Goal: Find specific page/section: Find specific page/section

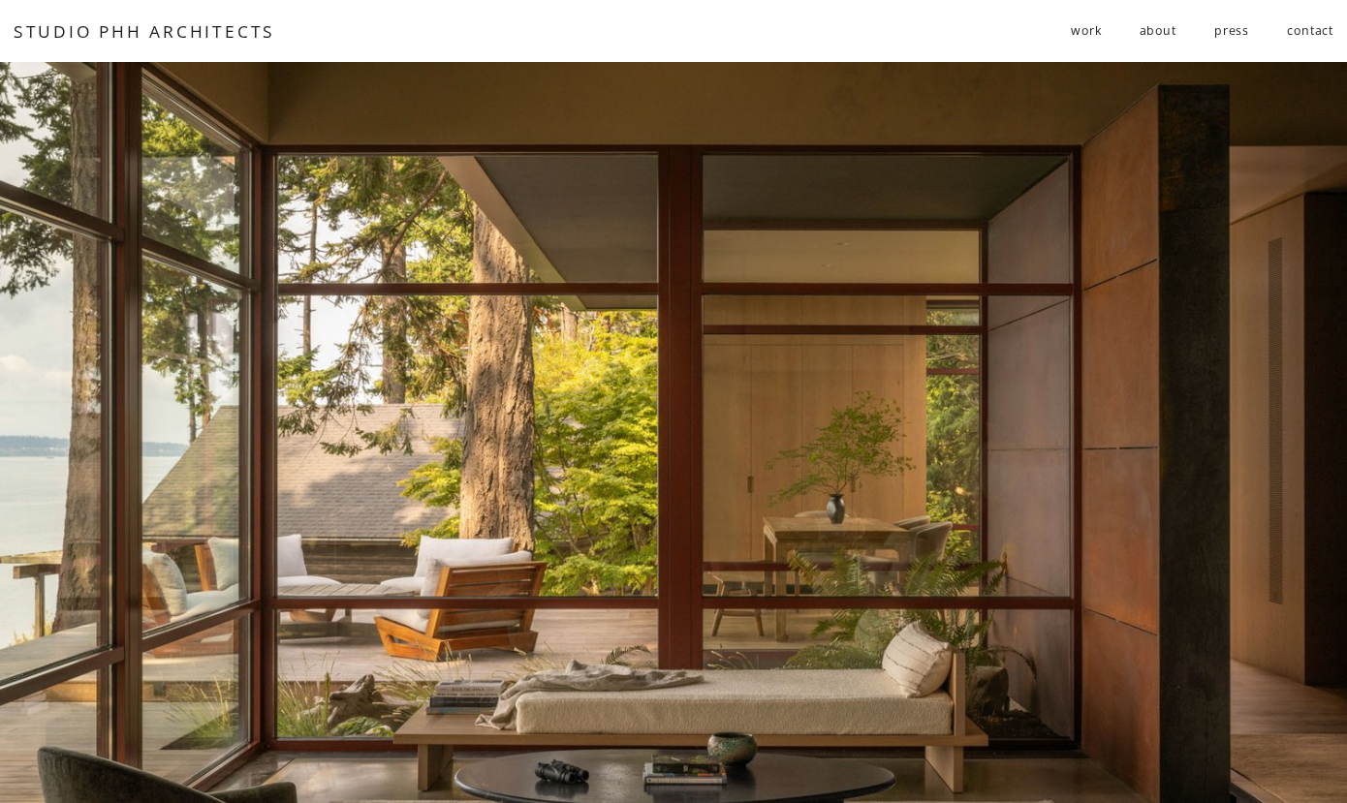
click at [1087, 36] on span "work" at bounding box center [1086, 31] width 30 height 30
click at [0, 0] on span "residential" at bounding box center [0, 0] width 0 height 0
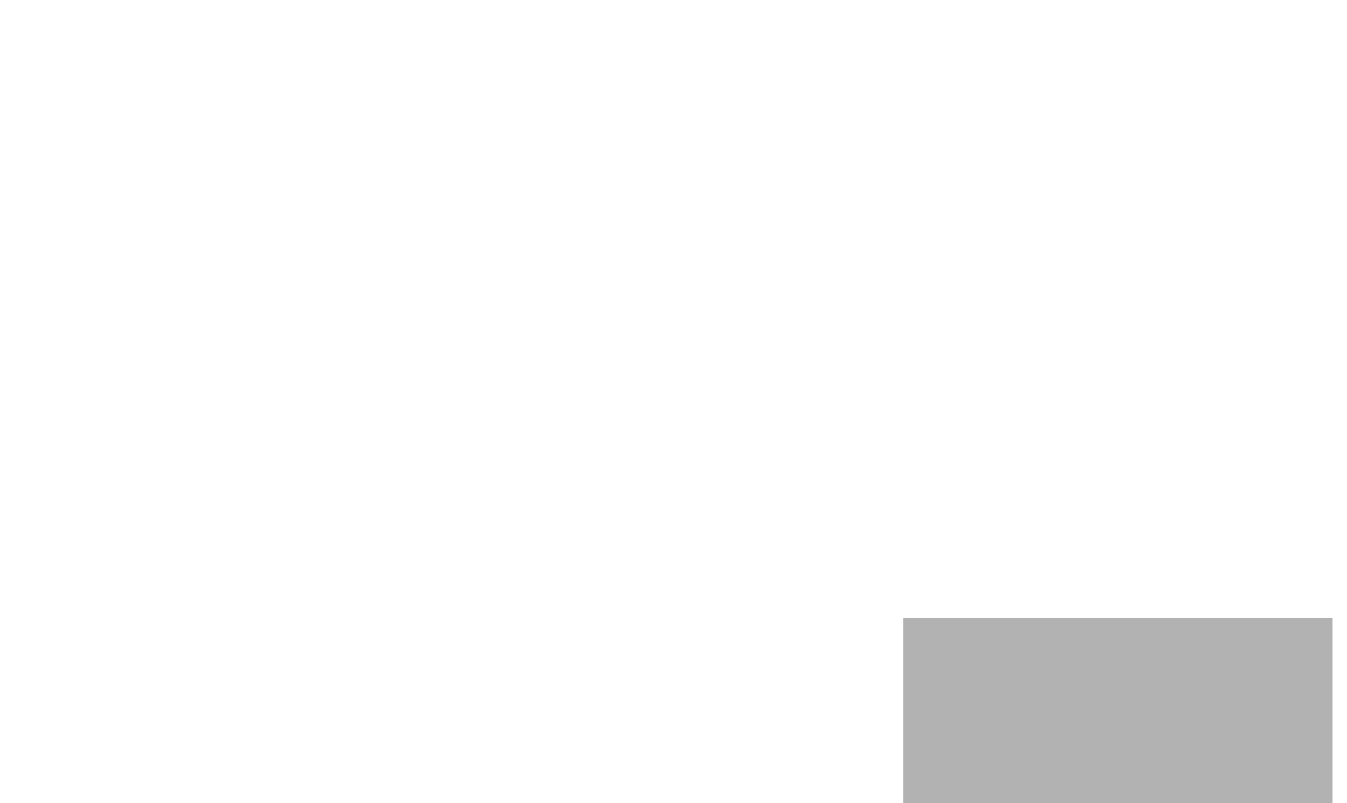
scroll to position [3240, 0]
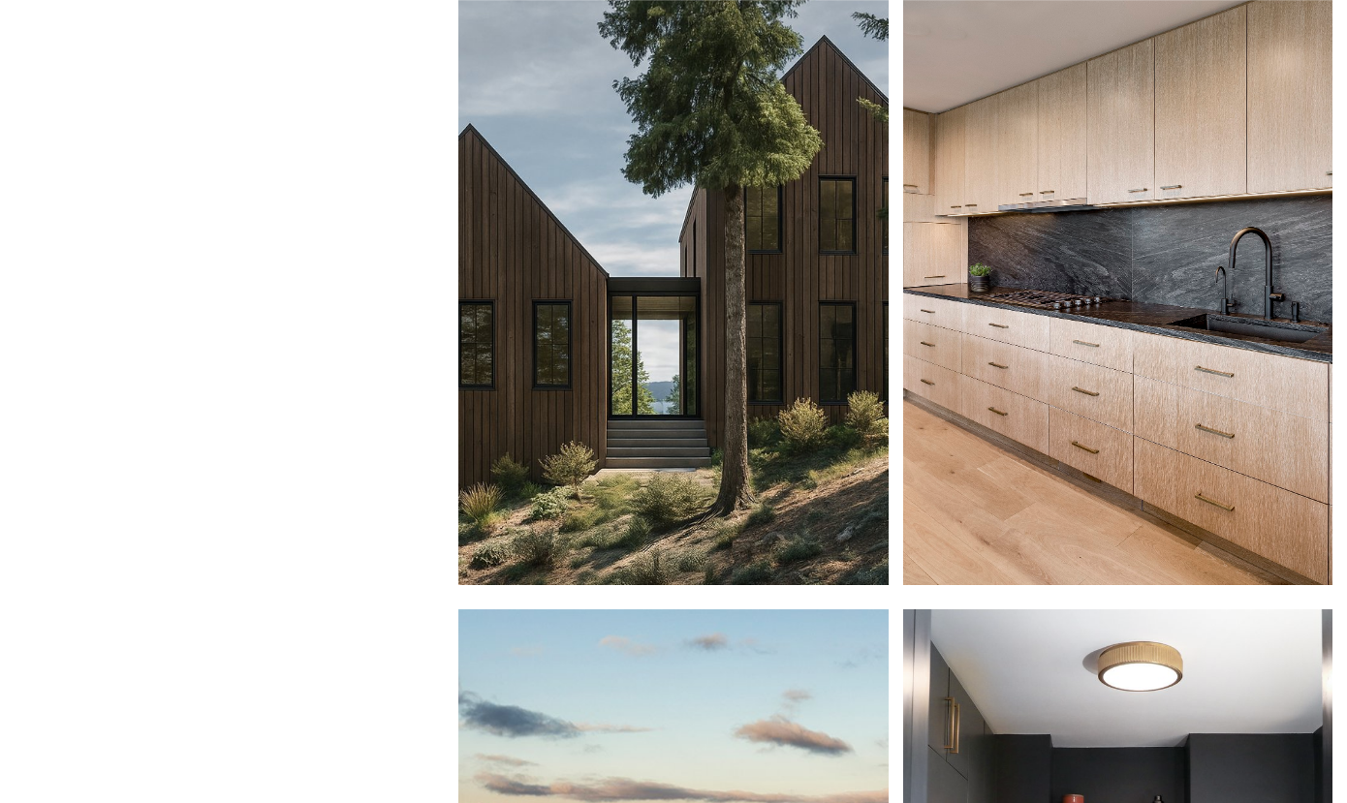
click at [702, 354] on div at bounding box center [672, 281] width 429 height 607
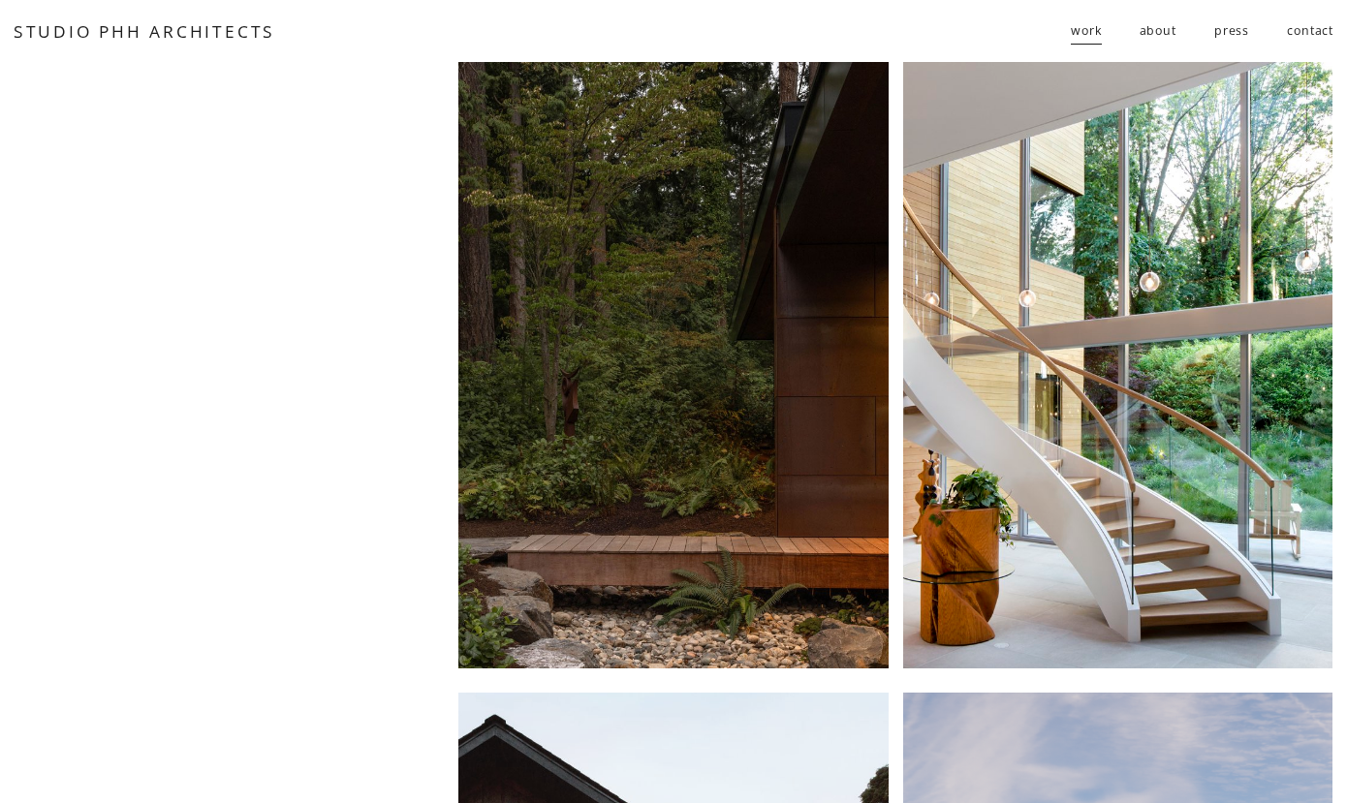
scroll to position [0, 0]
click at [1302, 29] on link "contact" at bounding box center [1310, 31] width 47 height 32
